Goal: Check status: Check status

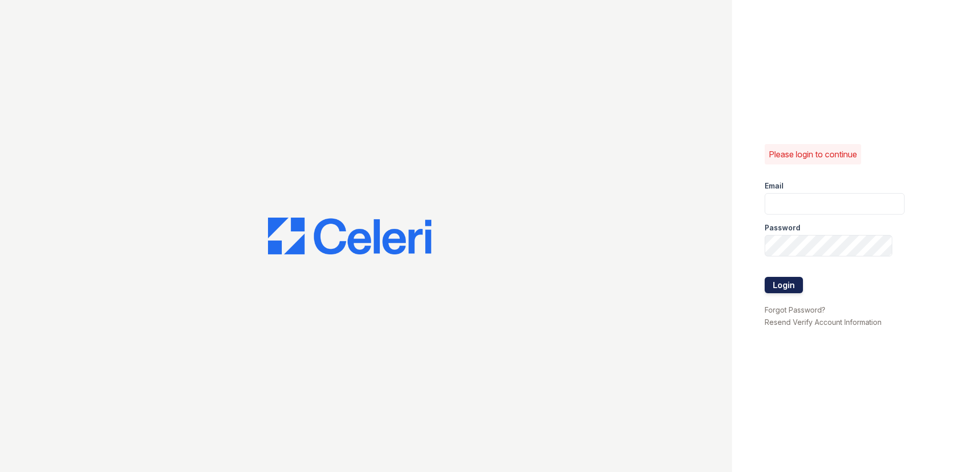
type input "ADavenport@trinity-pm.com"
click at [783, 284] on button "Login" at bounding box center [783, 285] width 38 height 16
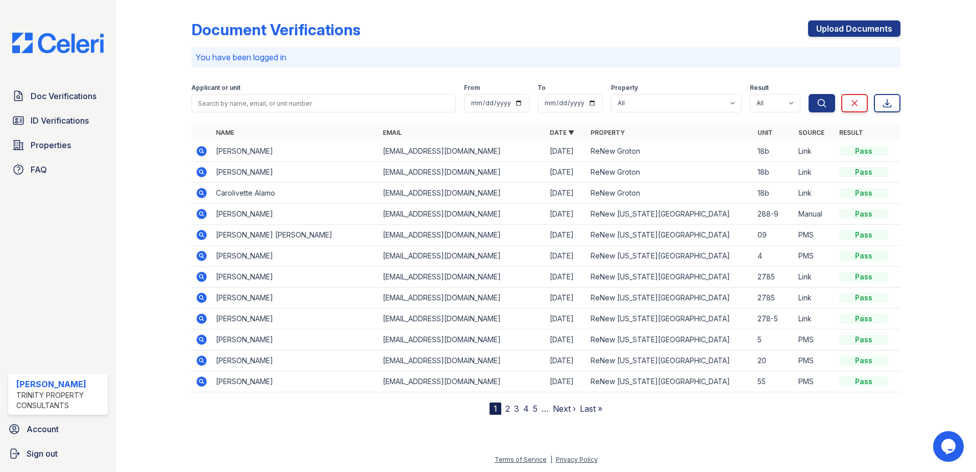
click at [203, 152] on icon at bounding box center [201, 151] width 12 height 12
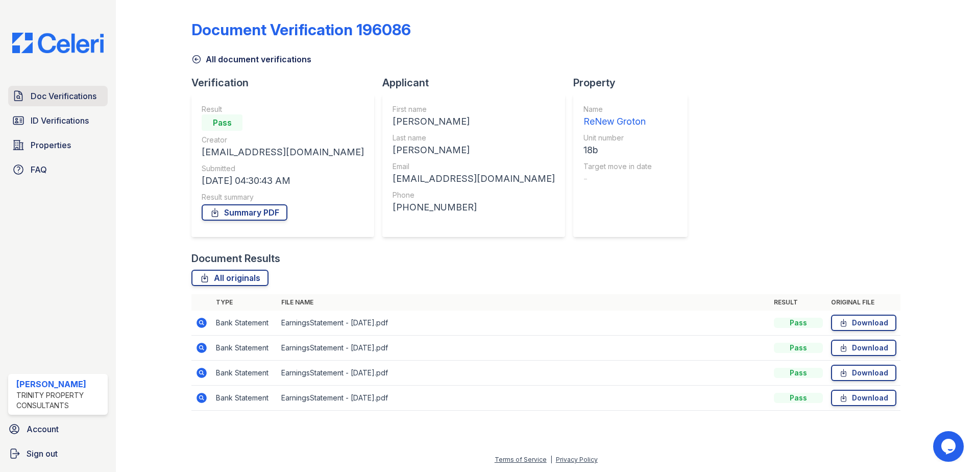
click at [68, 96] on span "Doc Verifications" at bounding box center [64, 96] width 66 height 12
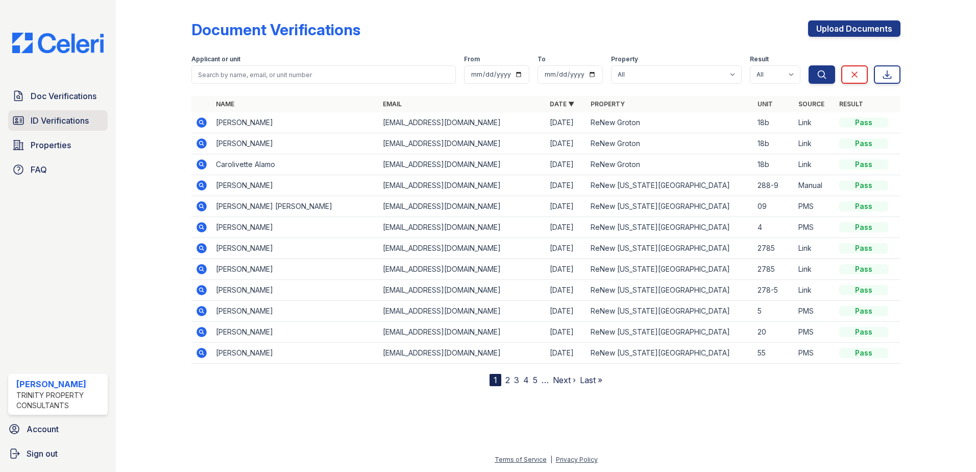
click at [40, 120] on span "ID Verifications" at bounding box center [60, 120] width 58 height 12
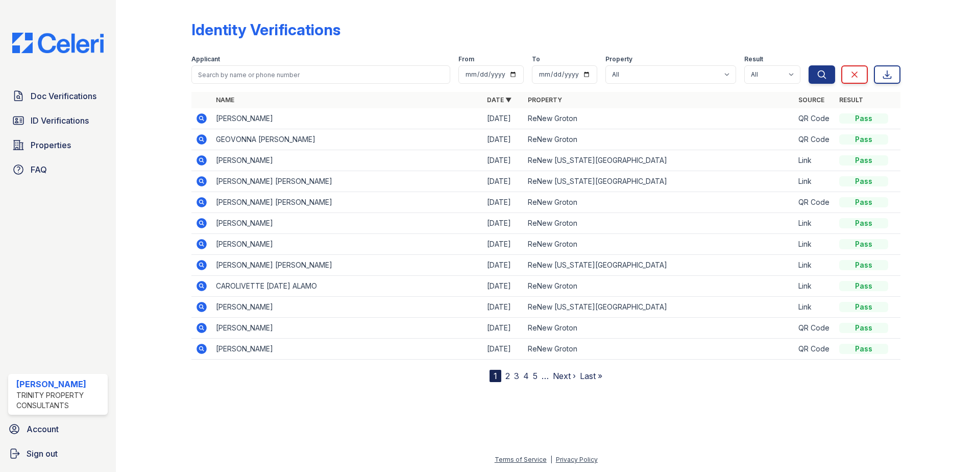
click at [202, 120] on icon at bounding box center [201, 118] width 10 height 10
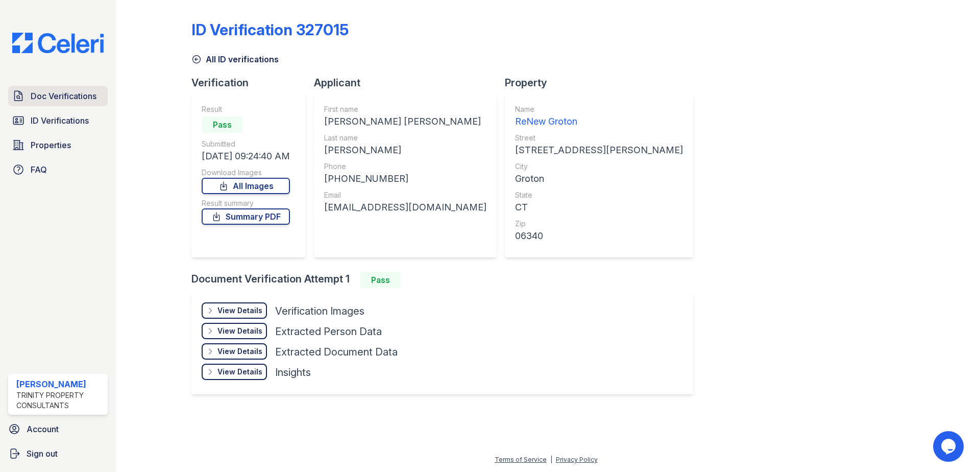
click at [76, 91] on span "Doc Verifications" at bounding box center [64, 96] width 66 height 12
